Goal: Information Seeking & Learning: Learn about a topic

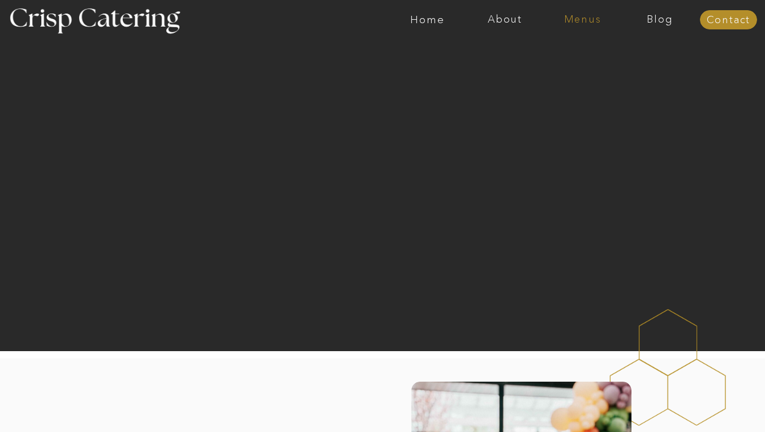
click at [589, 18] on nav "Menus" at bounding box center [583, 19] width 78 height 11
click at [591, 65] on nav "Winter (Sep-Feb)" at bounding box center [581, 66] width 93 height 11
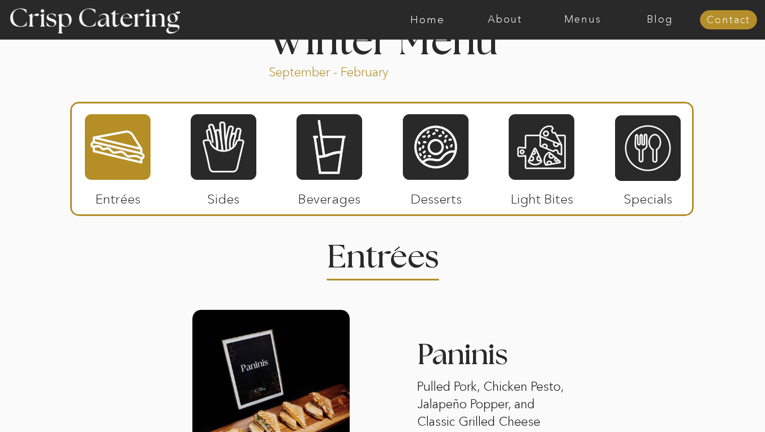
scroll to position [1267, 0]
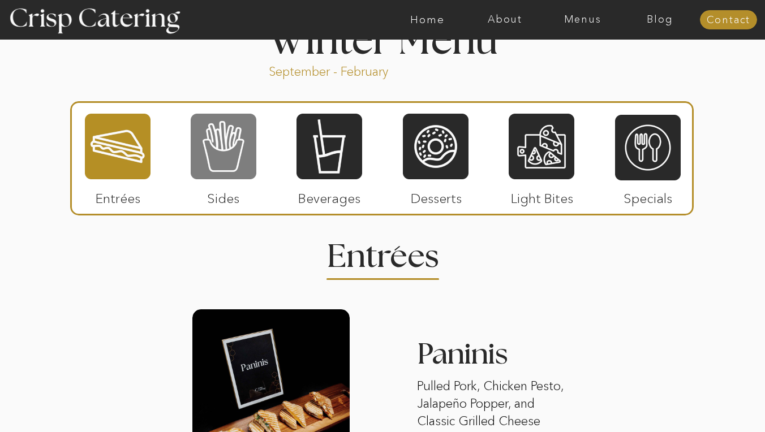
click at [207, 174] on div at bounding box center [224, 147] width 66 height 68
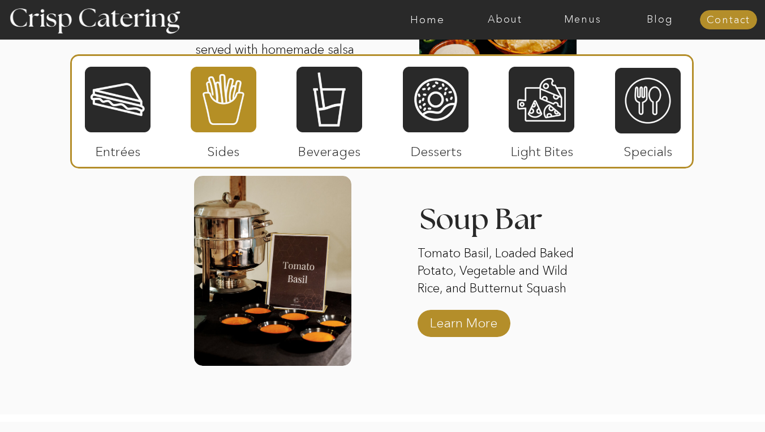
scroll to position [2009, 0]
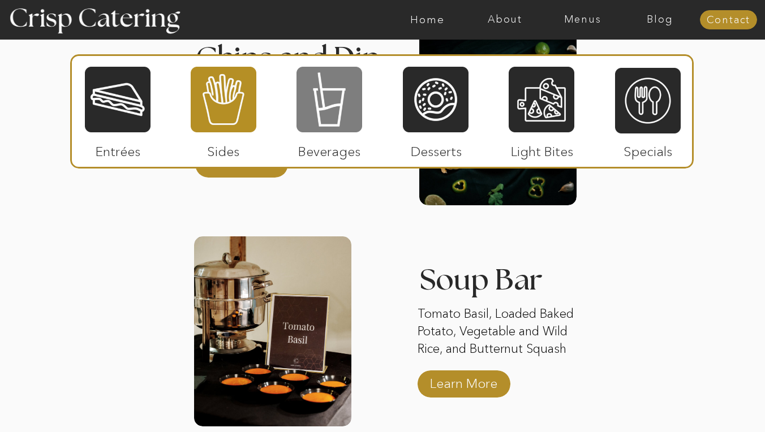
click at [338, 108] on div at bounding box center [330, 100] width 66 height 68
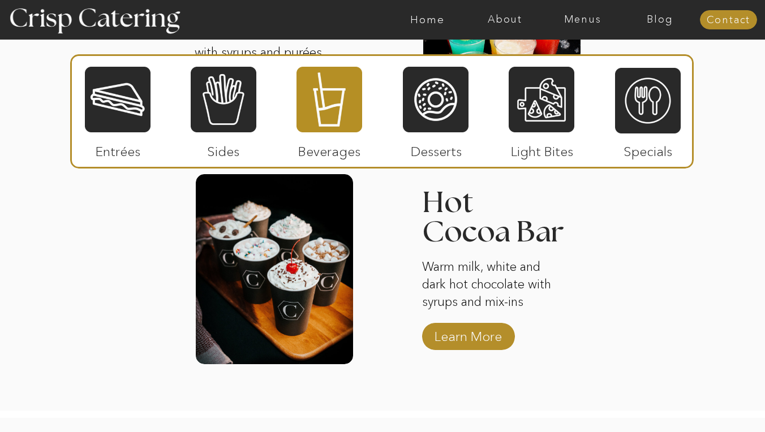
scroll to position [1839, 0]
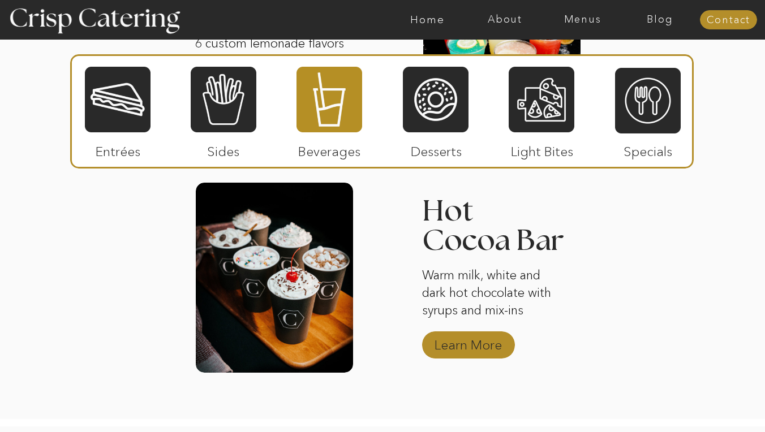
click at [457, 349] on p "Learn More" at bounding box center [468, 342] width 75 height 33
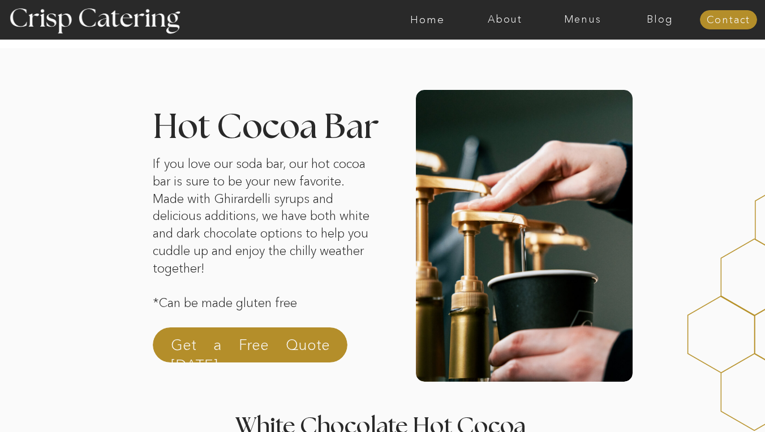
click at [330, 348] on div at bounding box center [250, 345] width 195 height 35
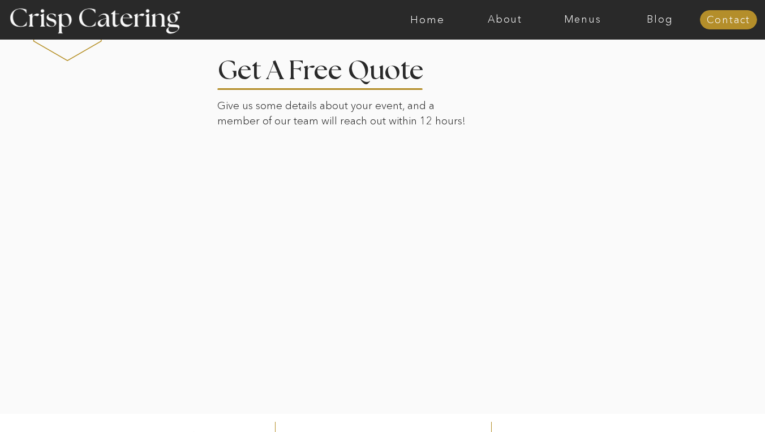
scroll to position [2509, 0]
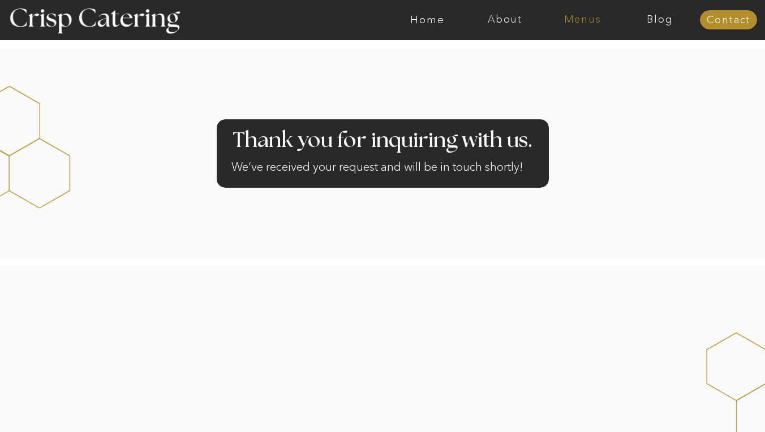
click at [591, 19] on nav "Menus" at bounding box center [583, 19] width 78 height 11
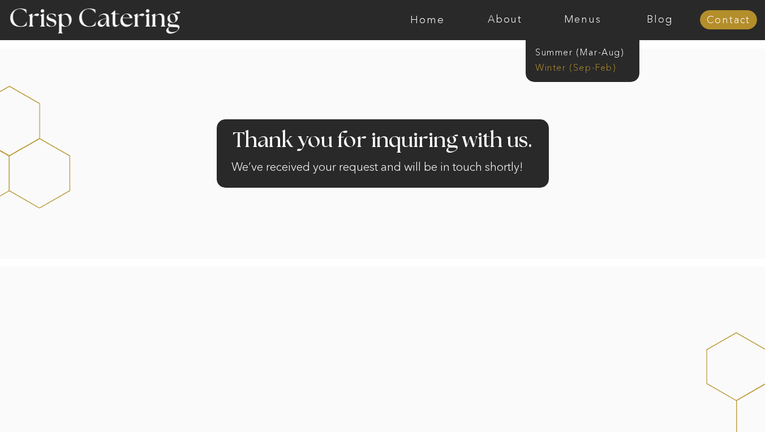
click at [597, 68] on nav "Winter (Sep-Feb)" at bounding box center [581, 66] width 93 height 11
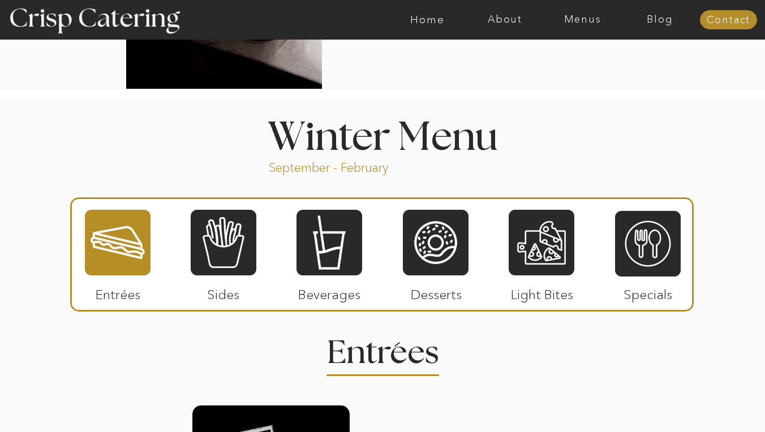
scroll to position [1172, 0]
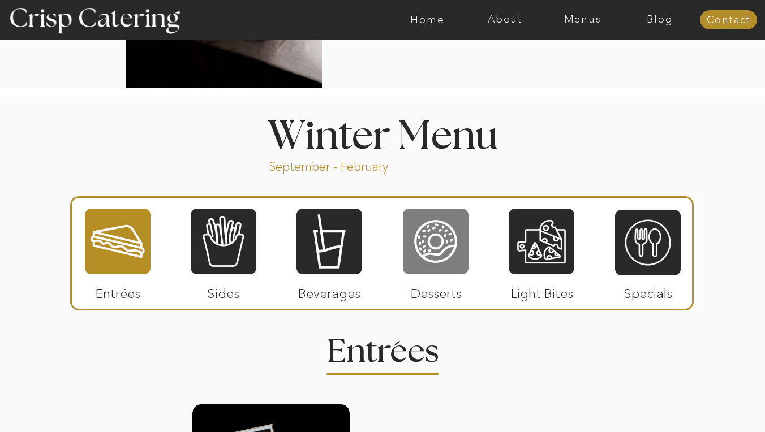
click at [445, 244] on div at bounding box center [436, 242] width 66 height 68
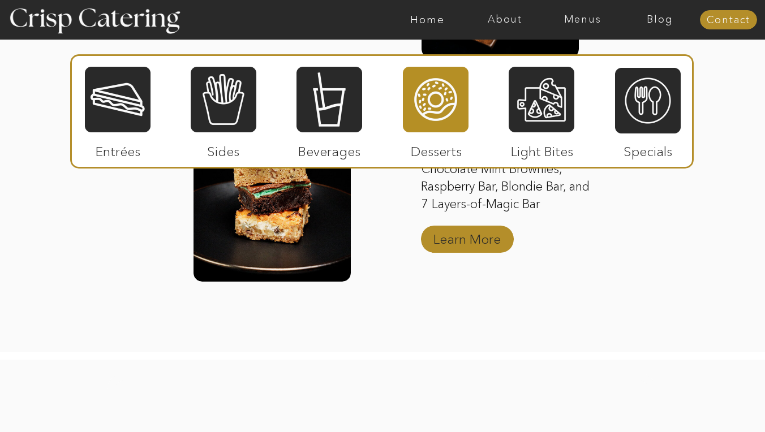
scroll to position [1946, 0]
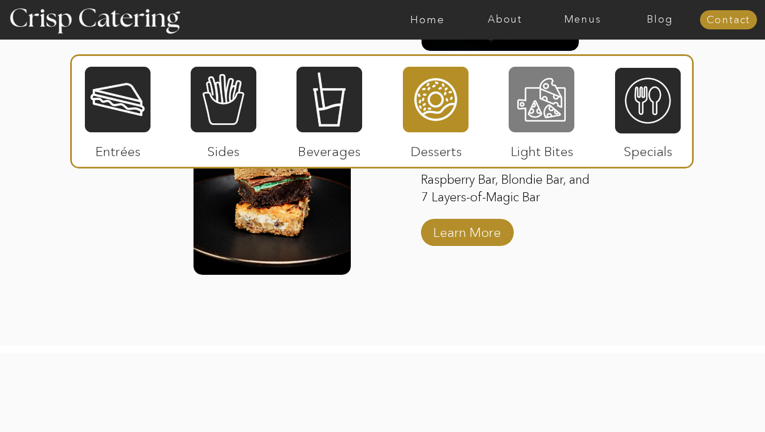
click at [530, 107] on div at bounding box center [542, 100] width 66 height 68
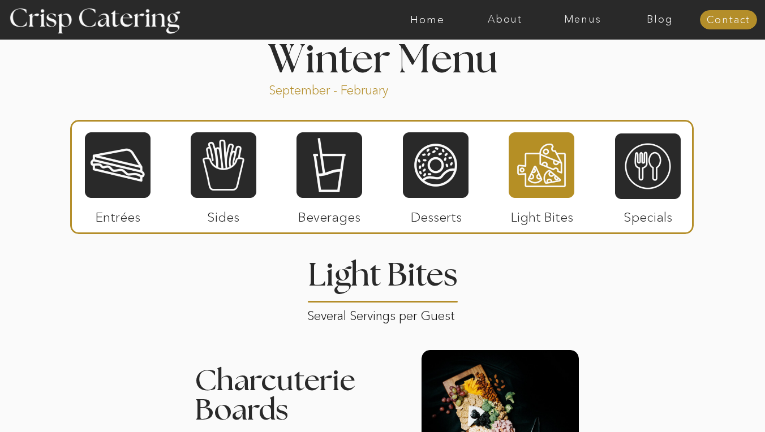
scroll to position [1246, 0]
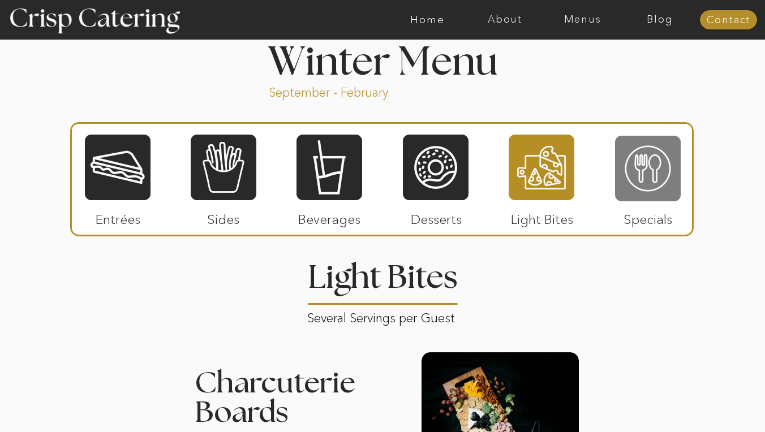
click at [630, 186] on div at bounding box center [648, 169] width 66 height 68
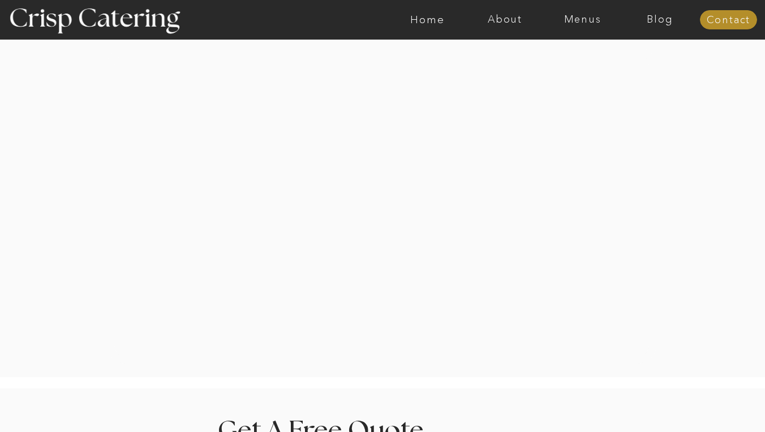
scroll to position [1351, 0]
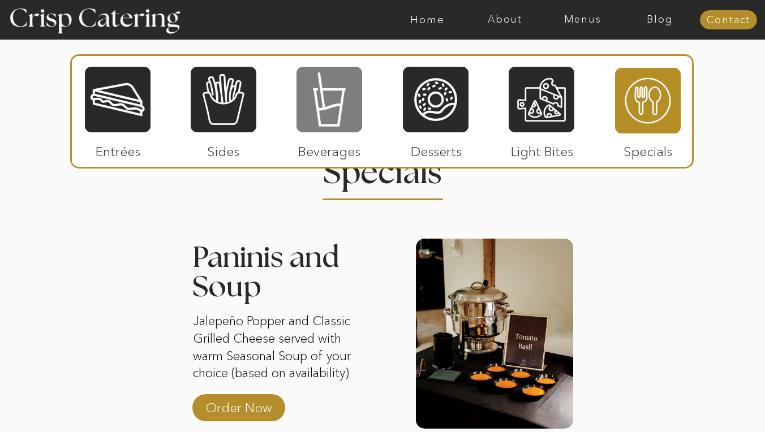
click at [326, 122] on div at bounding box center [330, 100] width 66 height 68
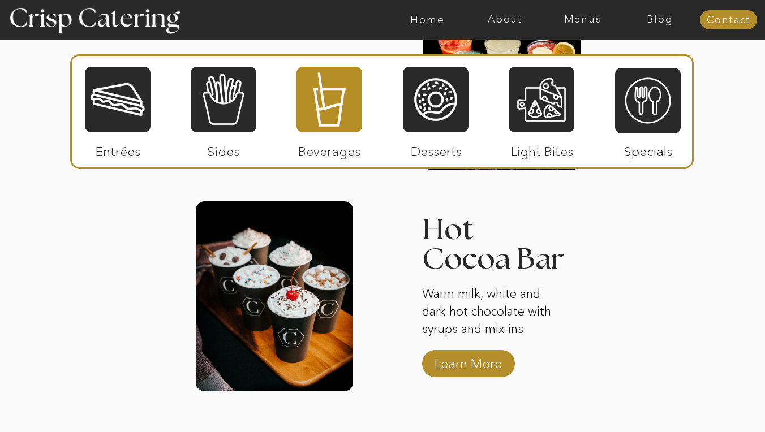
scroll to position [1821, 0]
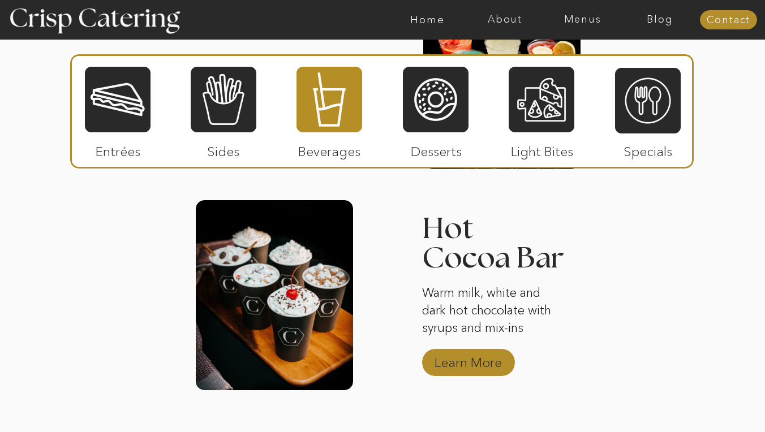
click at [482, 361] on p "Learn More" at bounding box center [468, 360] width 75 height 33
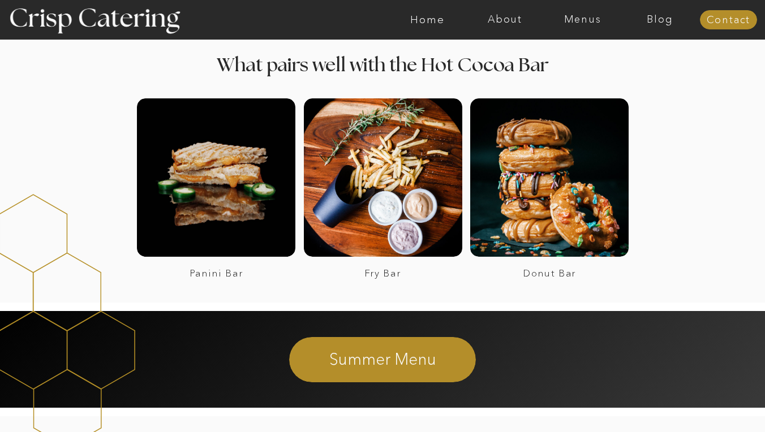
scroll to position [2121, 0]
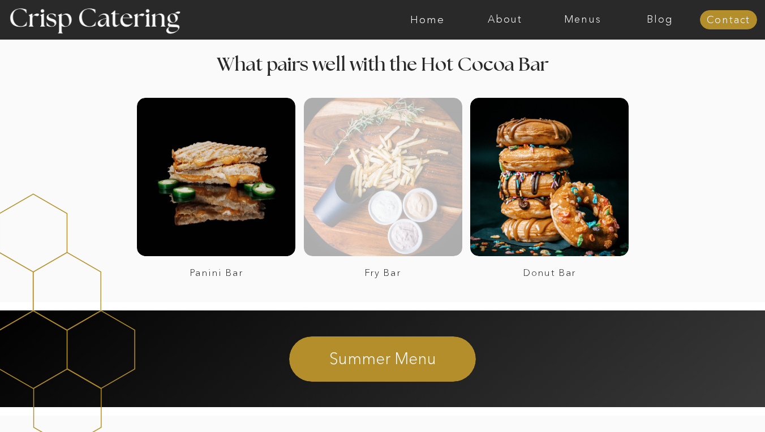
click at [404, 203] on div at bounding box center [383, 177] width 158 height 158
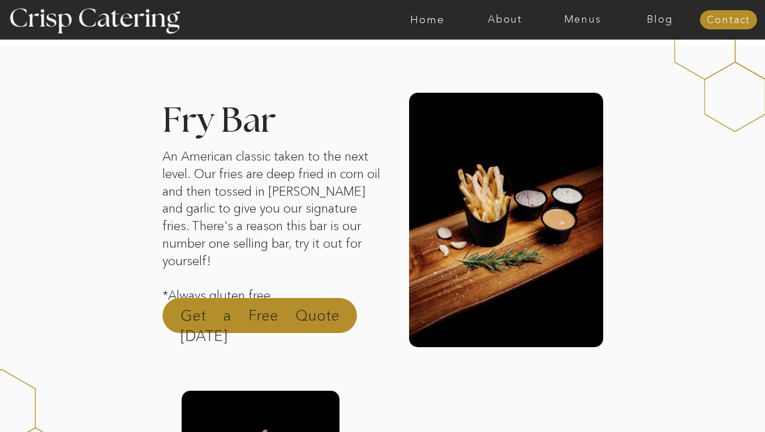
click at [335, 324] on p "Get a Free Quote [DATE]" at bounding box center [260, 319] width 159 height 27
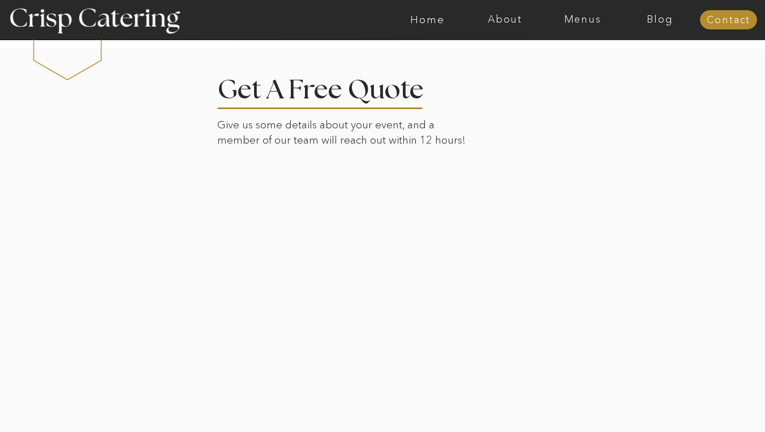
scroll to position [1536, 0]
